Goal: Task Accomplishment & Management: Use online tool/utility

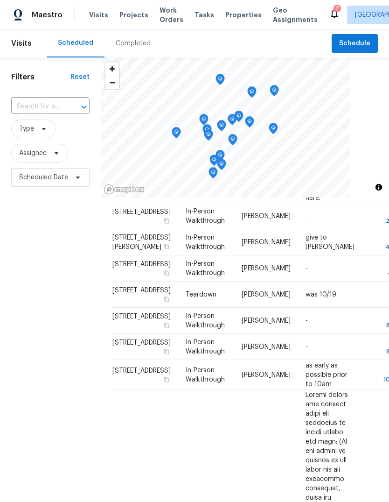
scroll to position [303, 0]
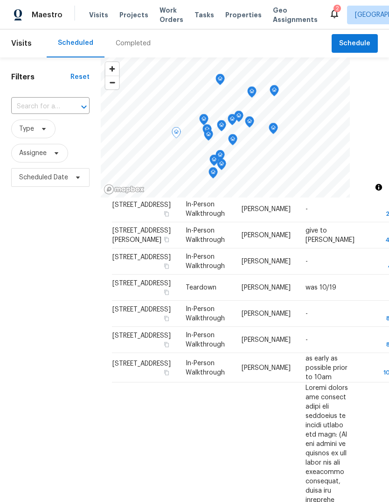
click at [0, 0] on icon at bounding box center [0, 0] width 0 height 0
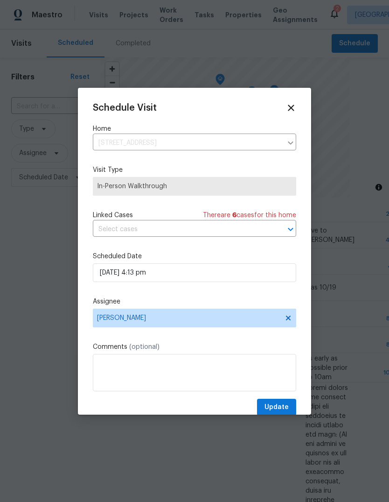
click at [295, 103] on icon at bounding box center [291, 108] width 10 height 10
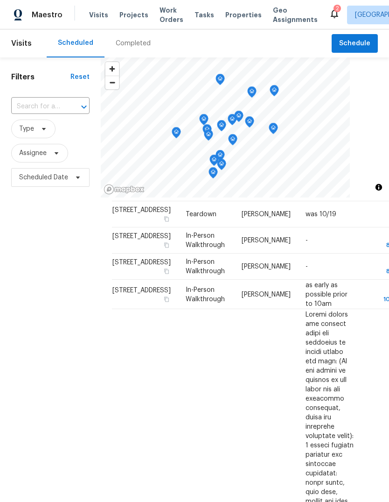
scroll to position [388, 0]
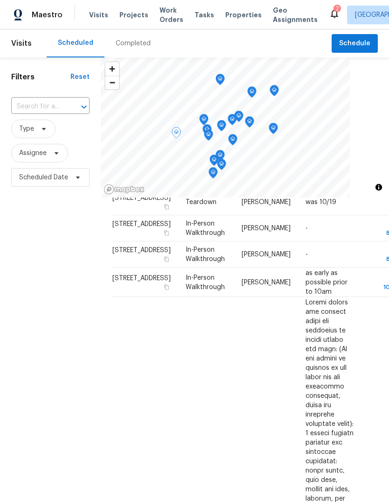
click at [0, 0] on icon at bounding box center [0, 0] width 0 height 0
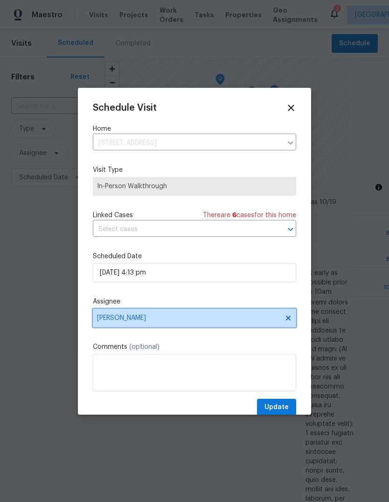
click at [180, 324] on span "Christie Watkins" at bounding box center [195, 318] width 204 height 19
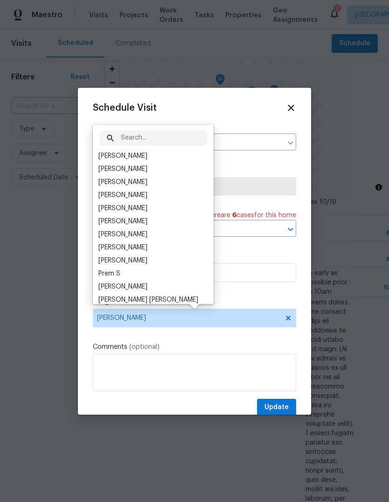
click at [133, 212] on div "[PERSON_NAME]" at bounding box center [123, 208] width 49 height 9
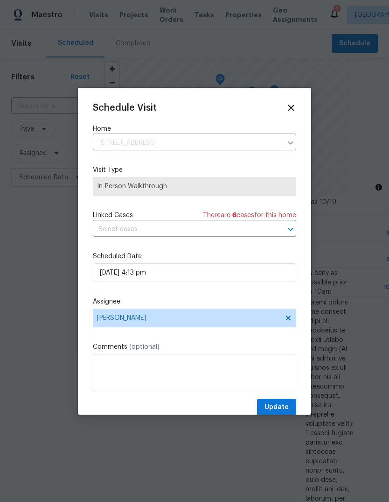
click at [279, 398] on div "Schedule Visit Home 862 Yorktown Ct, Northville, MI 48167 ​ Visit Type In-Perso…" at bounding box center [195, 259] width 204 height 313
click at [292, 406] on button "Update" at bounding box center [276, 407] width 39 height 17
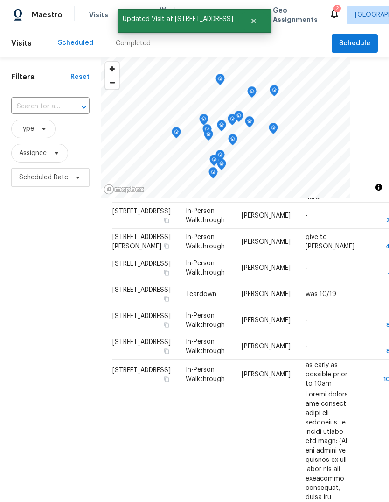
scroll to position [290, 0]
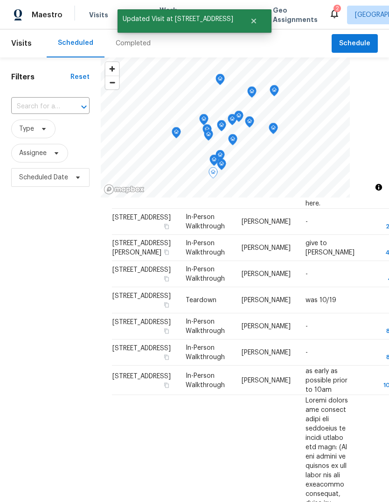
click at [0, 0] on icon at bounding box center [0, 0] width 0 height 0
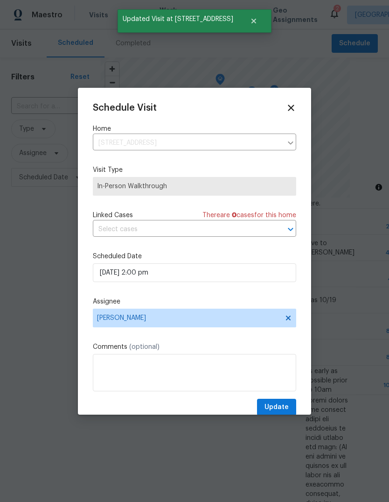
click at [185, 305] on label "Assignee" at bounding box center [195, 301] width 204 height 9
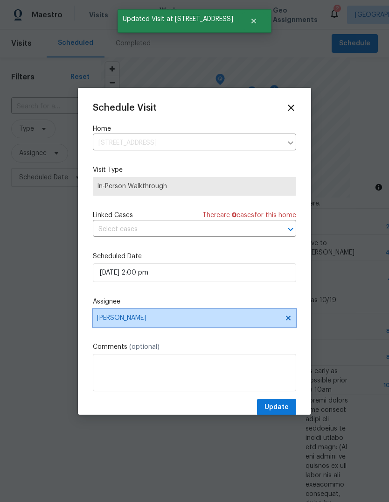
click at [182, 317] on span "[PERSON_NAME]" at bounding box center [188, 317] width 183 height 7
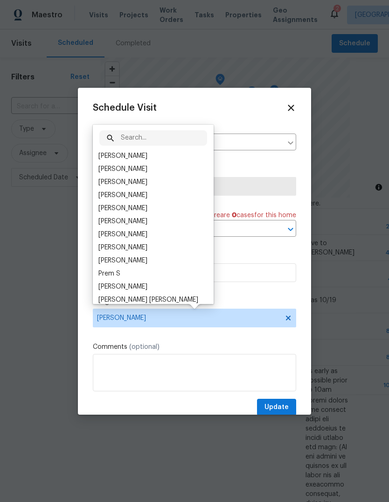
click at [138, 168] on div "Christie Watkins" at bounding box center [123, 168] width 49 height 9
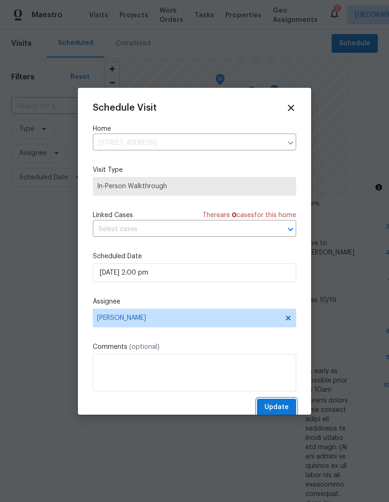
click at [275, 403] on span "Update" at bounding box center [277, 408] width 24 height 12
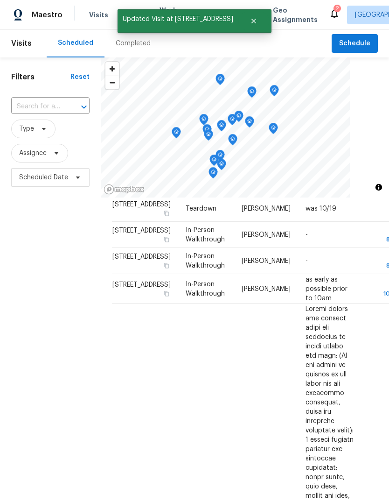
scroll to position [387, 0]
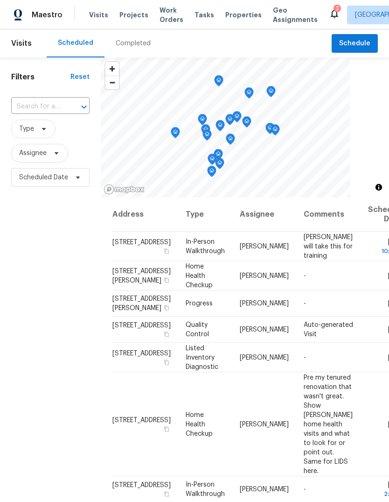
click at [336, 10] on div "2" at bounding box center [337, 8] width 3 height 9
click at [329, 14] on icon at bounding box center [334, 13] width 11 height 11
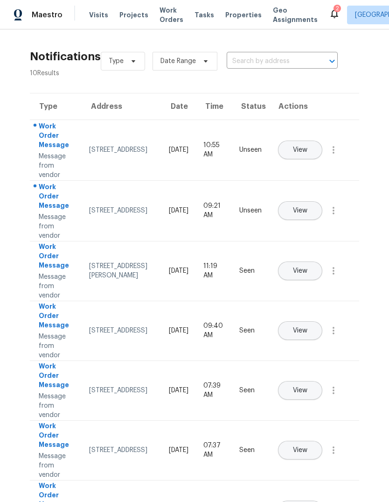
click at [308, 147] on span "View" at bounding box center [300, 150] width 14 height 7
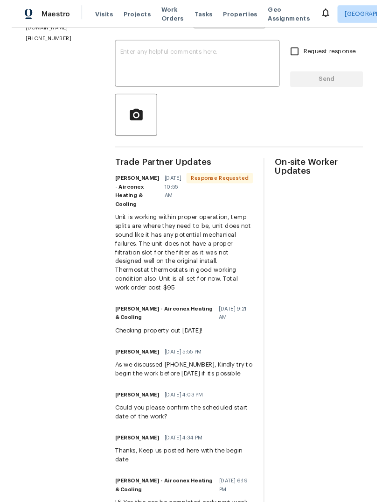
scroll to position [156, 0]
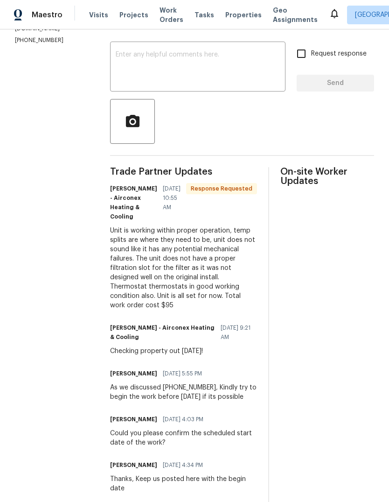
click at [226, 16] on span "Properties" at bounding box center [244, 14] width 36 height 9
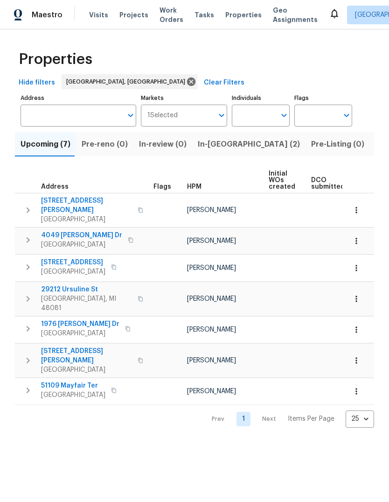
click at [376, 139] on span "Listed (13)" at bounding box center [395, 144] width 38 height 13
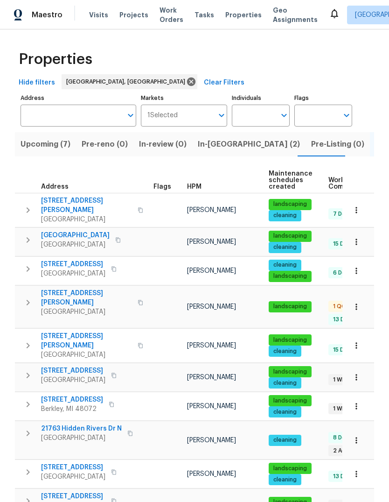
click at [70, 307] on span "[GEOGRAPHIC_DATA]" at bounding box center [86, 311] width 91 height 9
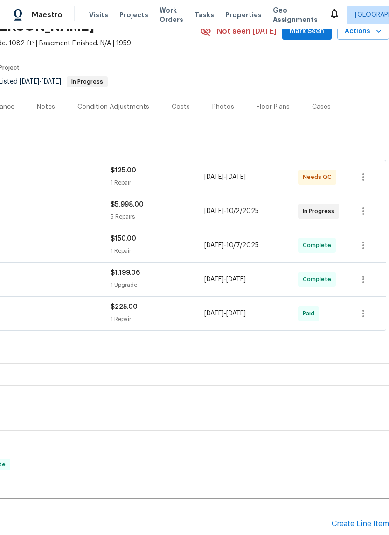
scroll to position [49, 138]
click at [362, 178] on icon "button" at bounding box center [363, 176] width 11 height 11
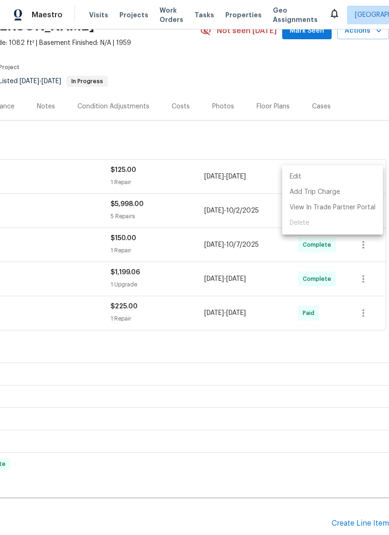
click at [342, 176] on li "Edit" at bounding box center [332, 176] width 101 height 15
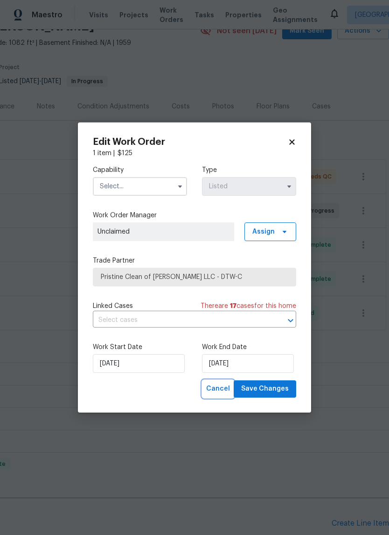
click at [226, 386] on span "Cancel" at bounding box center [218, 389] width 24 height 12
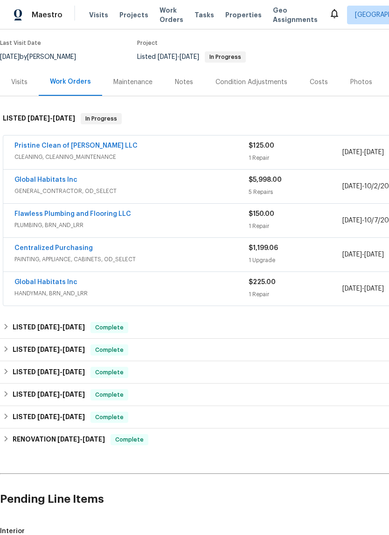
scroll to position [70, 0]
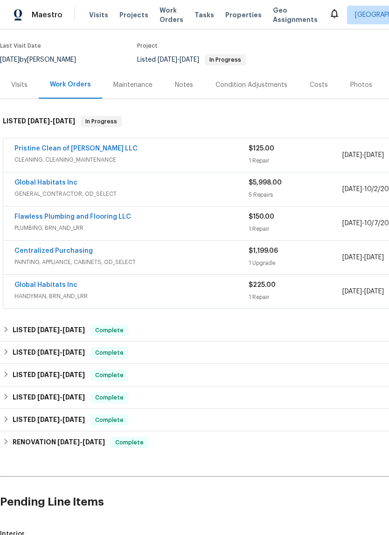
click at [75, 145] on link "Pristine Clean of [PERSON_NAME] LLC" at bounding box center [75, 148] width 123 height 7
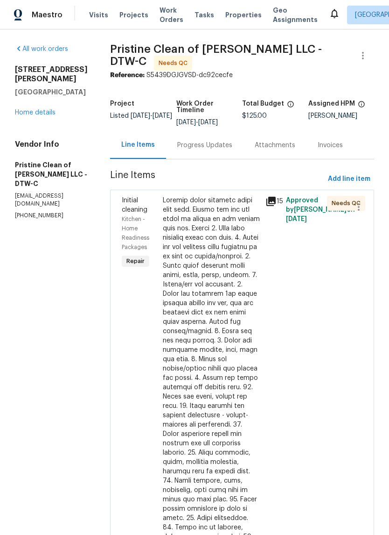
click at [219, 321] on div at bounding box center [211, 434] width 97 height 476
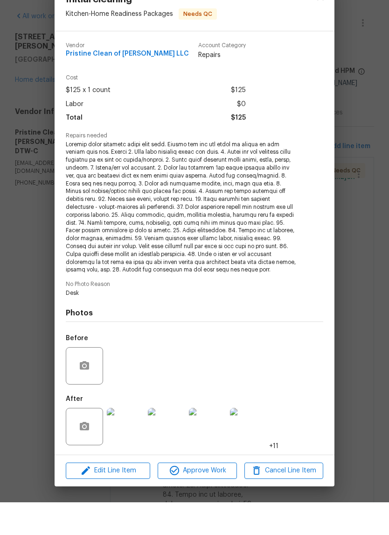
scroll to position [23, 0]
click at [108, 484] on div "Initial cleaning Kitchen - Home Readiness Packages Needs QC Vendor Pristine Cle…" at bounding box center [194, 267] width 389 height 535
click at [108, 487] on div "Edit Line Item Approve Work Cancel Line Item" at bounding box center [195, 502] width 280 height 31
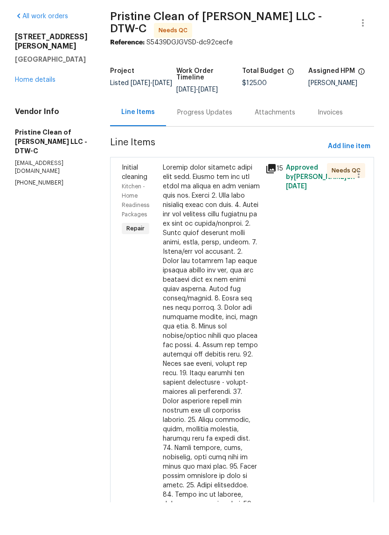
click at [193, 375] on div at bounding box center [211, 434] width 97 height 476
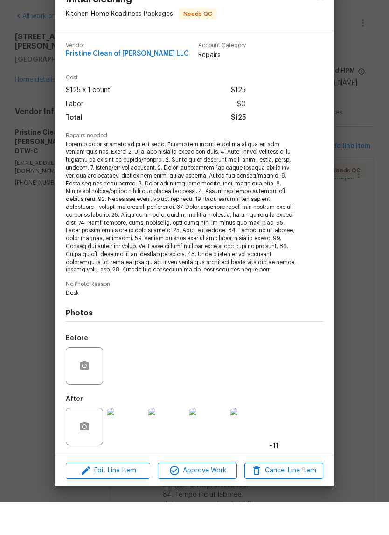
click at [143, 441] on img at bounding box center [125, 458] width 37 height 37
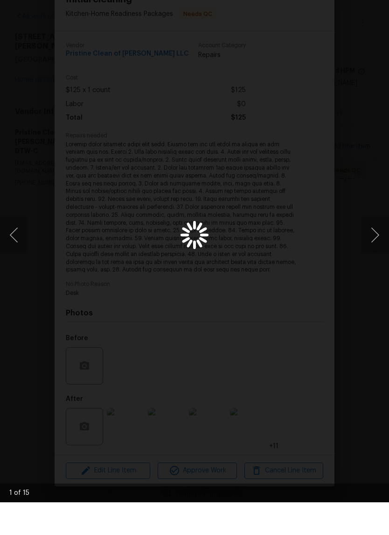
click at [126, 469] on div "Lightbox" at bounding box center [194, 267] width 389 height 535
click at [305, 55] on img "Lightbox" at bounding box center [151, 267] width 310 height 425
click at [225, 136] on img "Lightbox" at bounding box center [151, 267] width 310 height 425
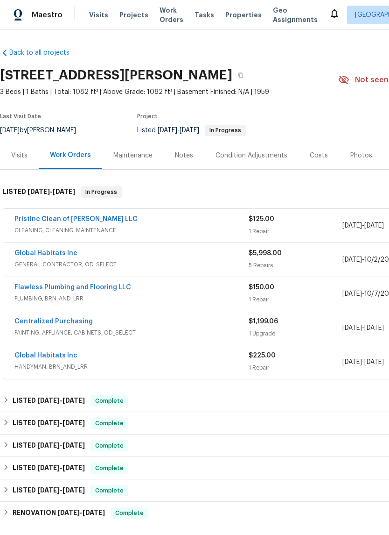
click at [72, 219] on link "Pristine Clean of [PERSON_NAME] LLC" at bounding box center [75, 219] width 123 height 7
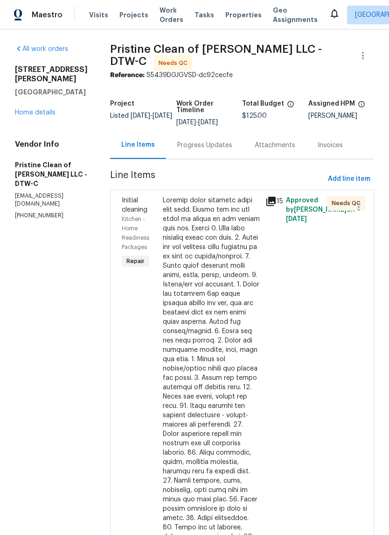
click at [185, 332] on div at bounding box center [211, 434] width 97 height 476
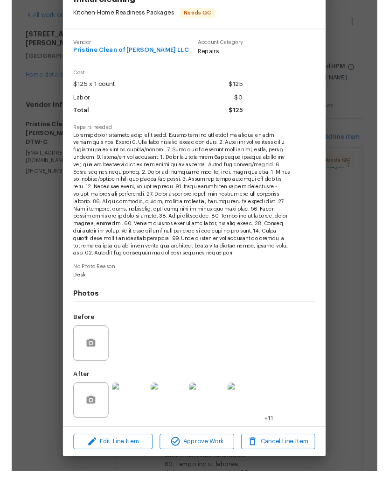
scroll to position [23, 0]
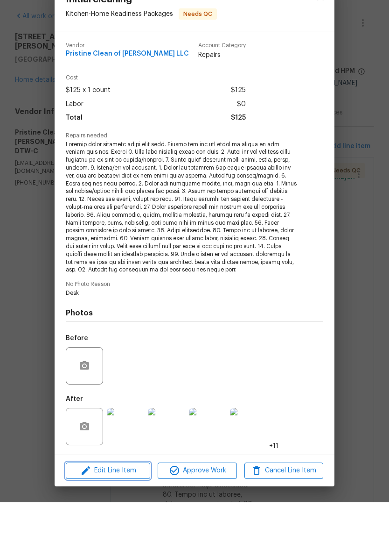
click at [119, 495] on button "Edit Line Item" at bounding box center [108, 503] width 85 height 16
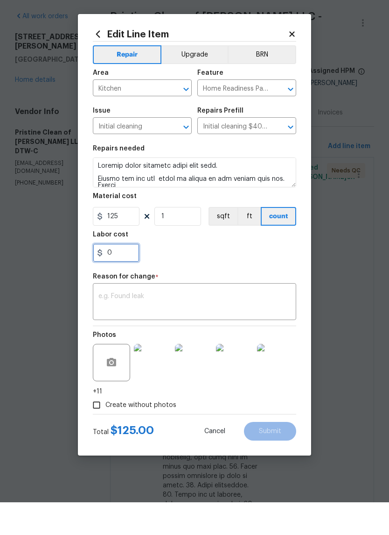
click at [120, 276] on input "0" at bounding box center [116, 285] width 47 height 19
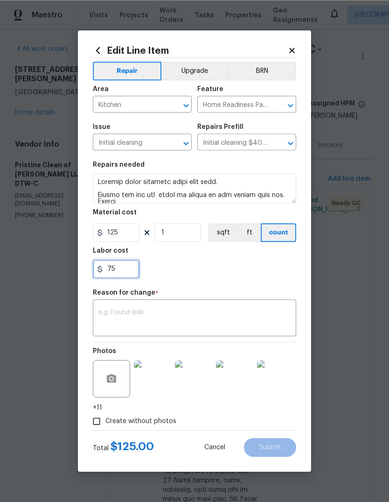
scroll to position [0, 0]
type input "75"
click at [204, 266] on div "75" at bounding box center [195, 269] width 204 height 19
click at [179, 313] on textarea at bounding box center [195, 319] width 192 height 20
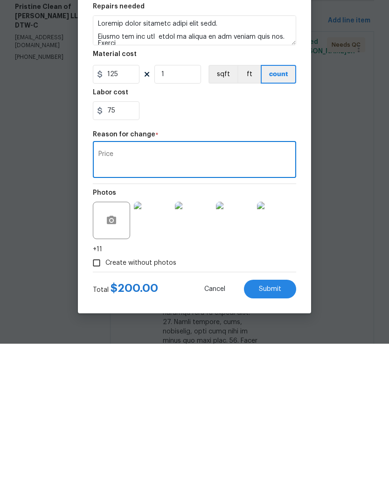
type textarea "Price"
click at [276, 412] on div "Create without photos" at bounding box center [195, 421] width 204 height 18
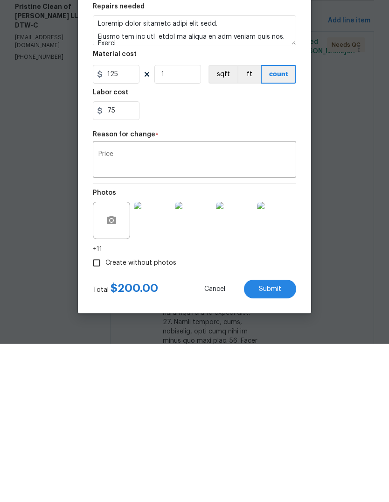
scroll to position [35, 0]
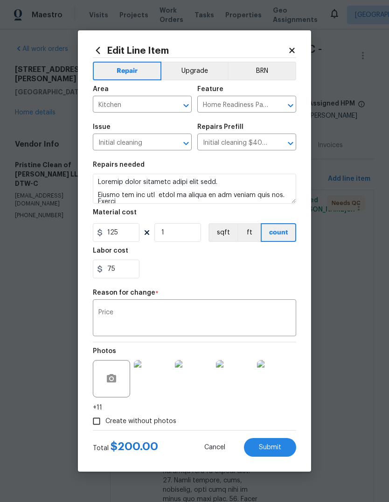
click at [277, 453] on button "Submit" at bounding box center [270, 447] width 52 height 19
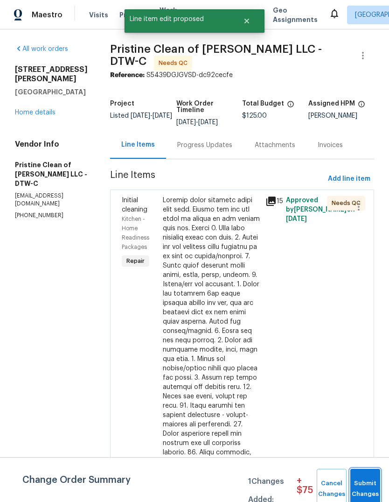
click at [361, 482] on span "Submit Changes" at bounding box center [365, 488] width 21 height 21
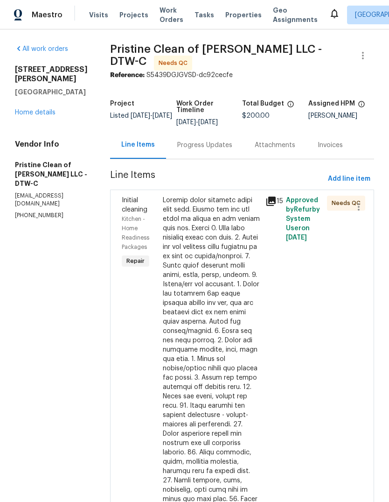
click at [235, 347] on div at bounding box center [211, 434] width 97 height 476
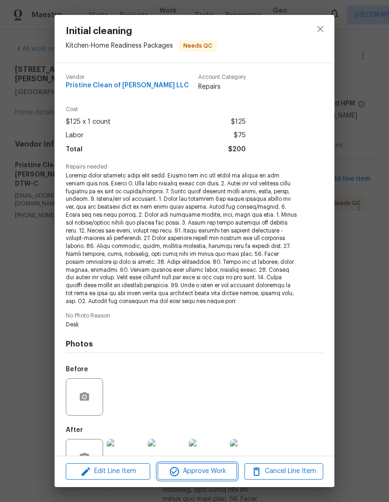
click at [208, 479] on button "Approve Work" at bounding box center [197, 471] width 79 height 16
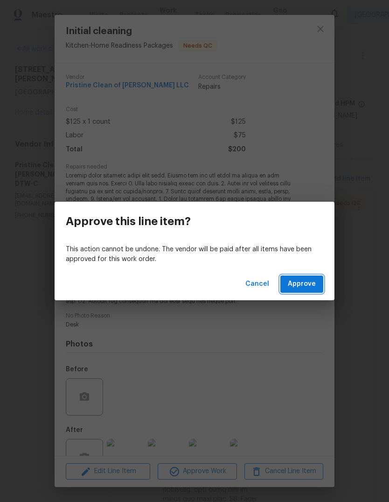
click at [308, 283] on span "Approve" at bounding box center [302, 284] width 28 height 12
